Goal: Information Seeking & Learning: Learn about a topic

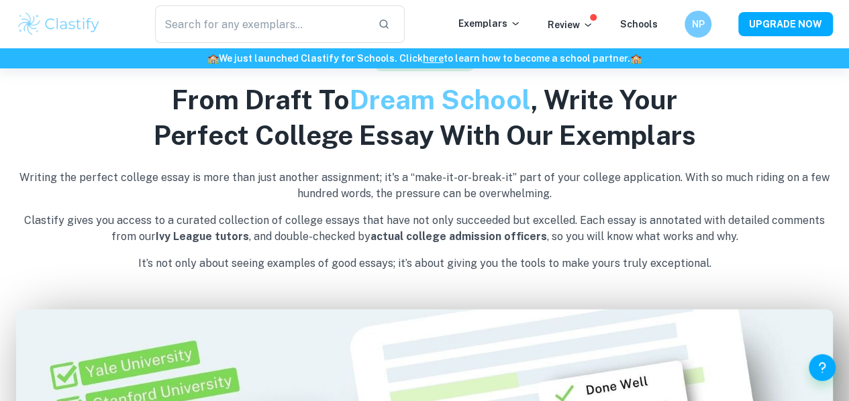
scroll to position [430, 0]
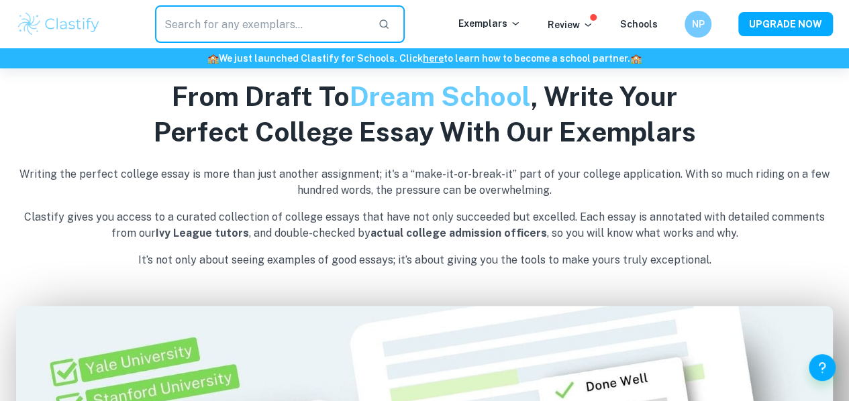
click at [271, 28] on input "text" at bounding box center [261, 24] width 212 height 38
type input "mathematical modelling of doraemon"
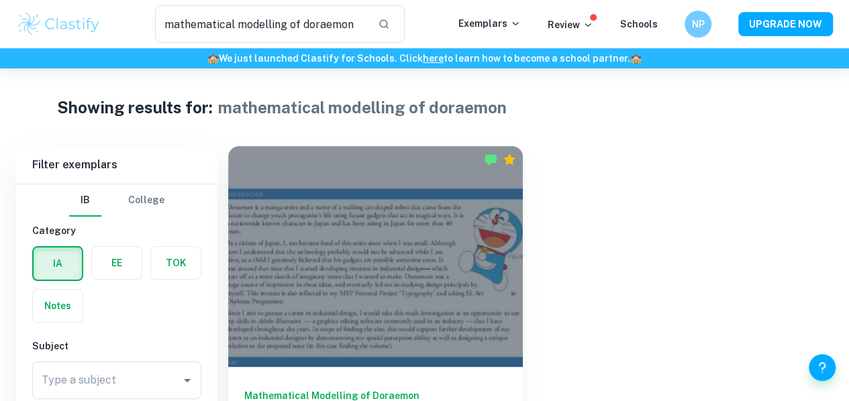
scroll to position [63, 0]
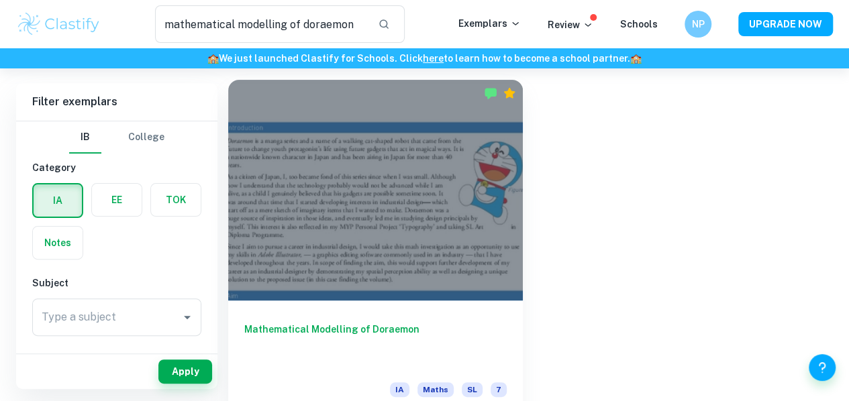
click at [333, 162] on div at bounding box center [375, 190] width 295 height 221
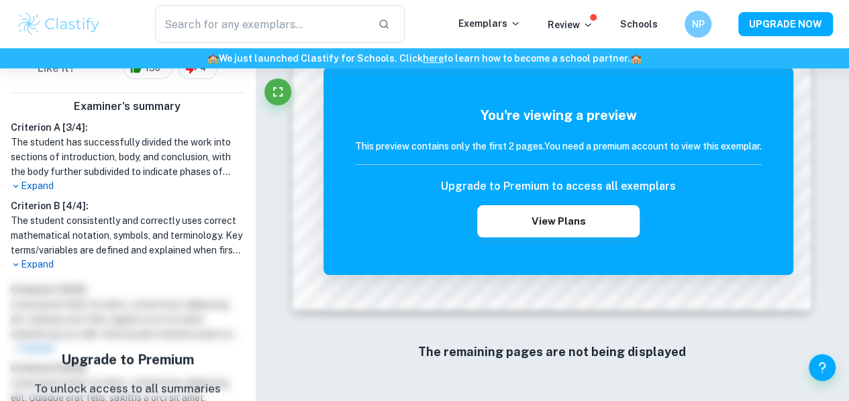
scroll to position [290, 0]
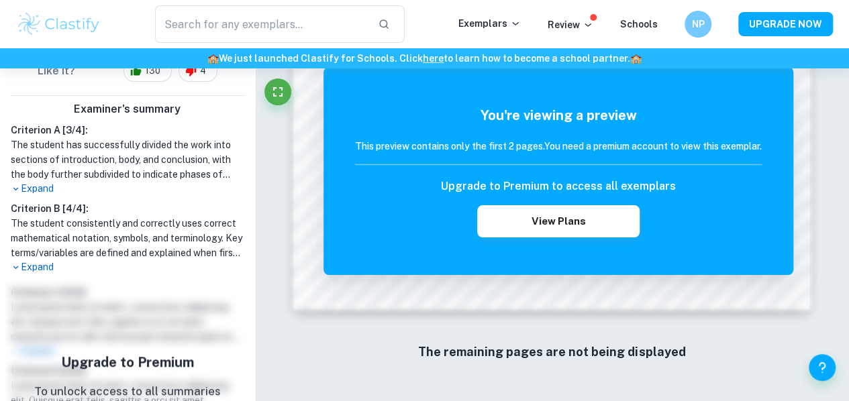
click at [35, 262] on p "Expand" at bounding box center [127, 267] width 233 height 14
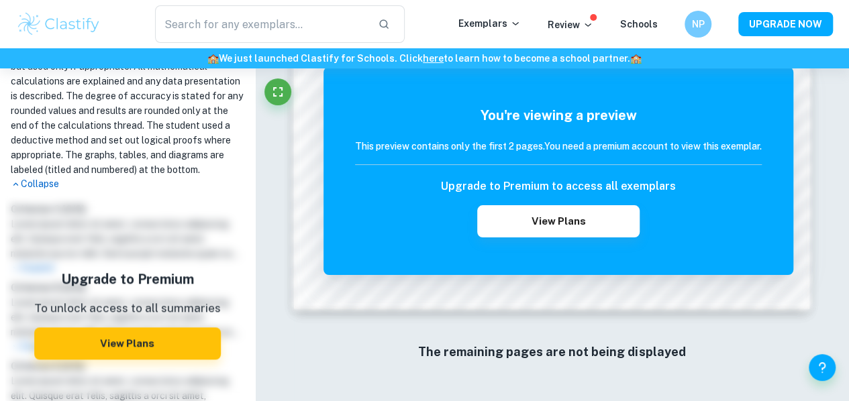
scroll to position [631, 0]
